Goal: Navigation & Orientation: Find specific page/section

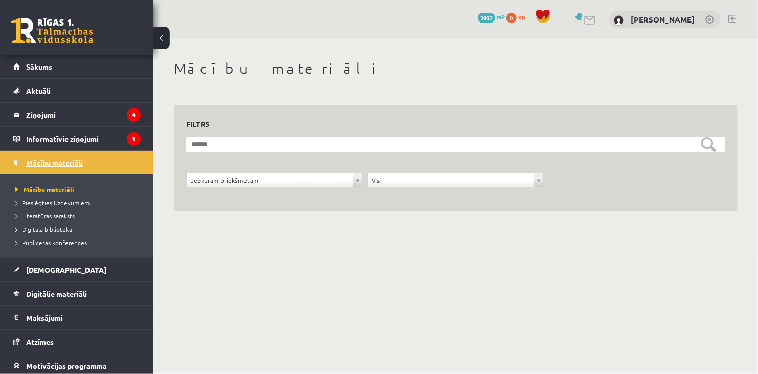
click at [77, 162] on span "Mācību materiāli" at bounding box center [54, 162] width 57 height 9
click at [77, 137] on legend "Informatīvie ziņojumi 1" at bounding box center [83, 139] width 115 height 24
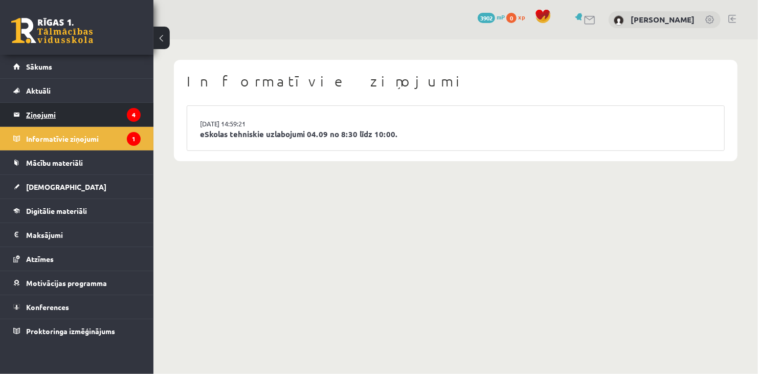
click at [78, 119] on legend "Ziņojumi 4" at bounding box center [83, 115] width 115 height 24
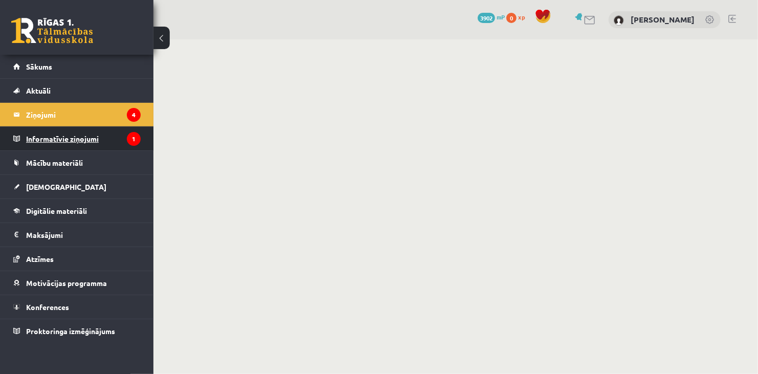
click at [77, 136] on legend "Informatīvie ziņojumi 1" at bounding box center [83, 139] width 115 height 24
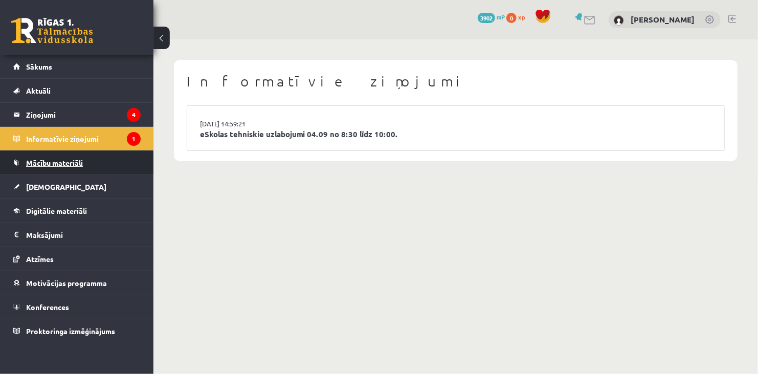
click at [76, 162] on span "Mācību materiāli" at bounding box center [54, 162] width 57 height 9
